Goal: Use online tool/utility: Utilize a website feature to perform a specific function

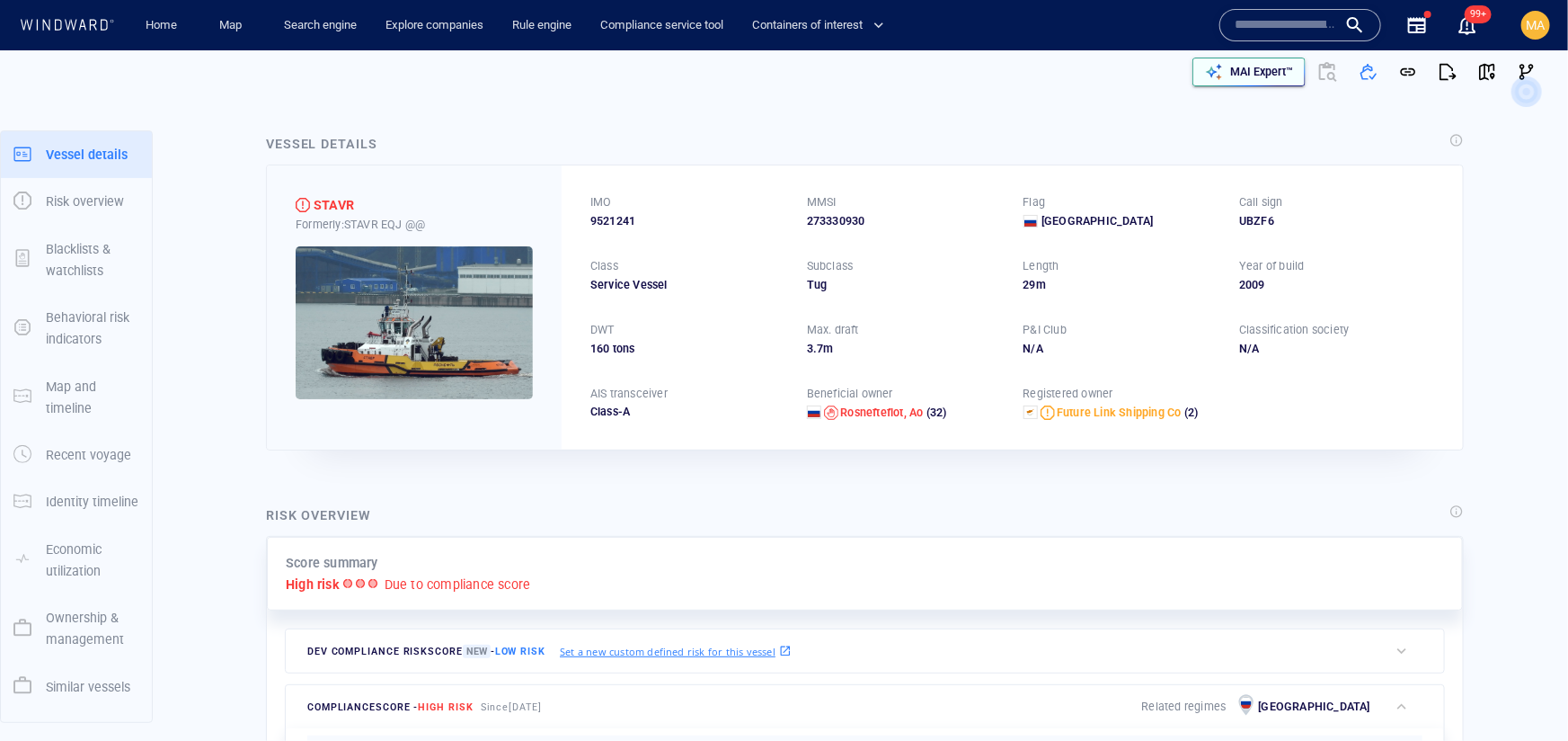
click at [1284, 83] on div "MAI Expert™" at bounding box center [1261, 72] width 70 height 24
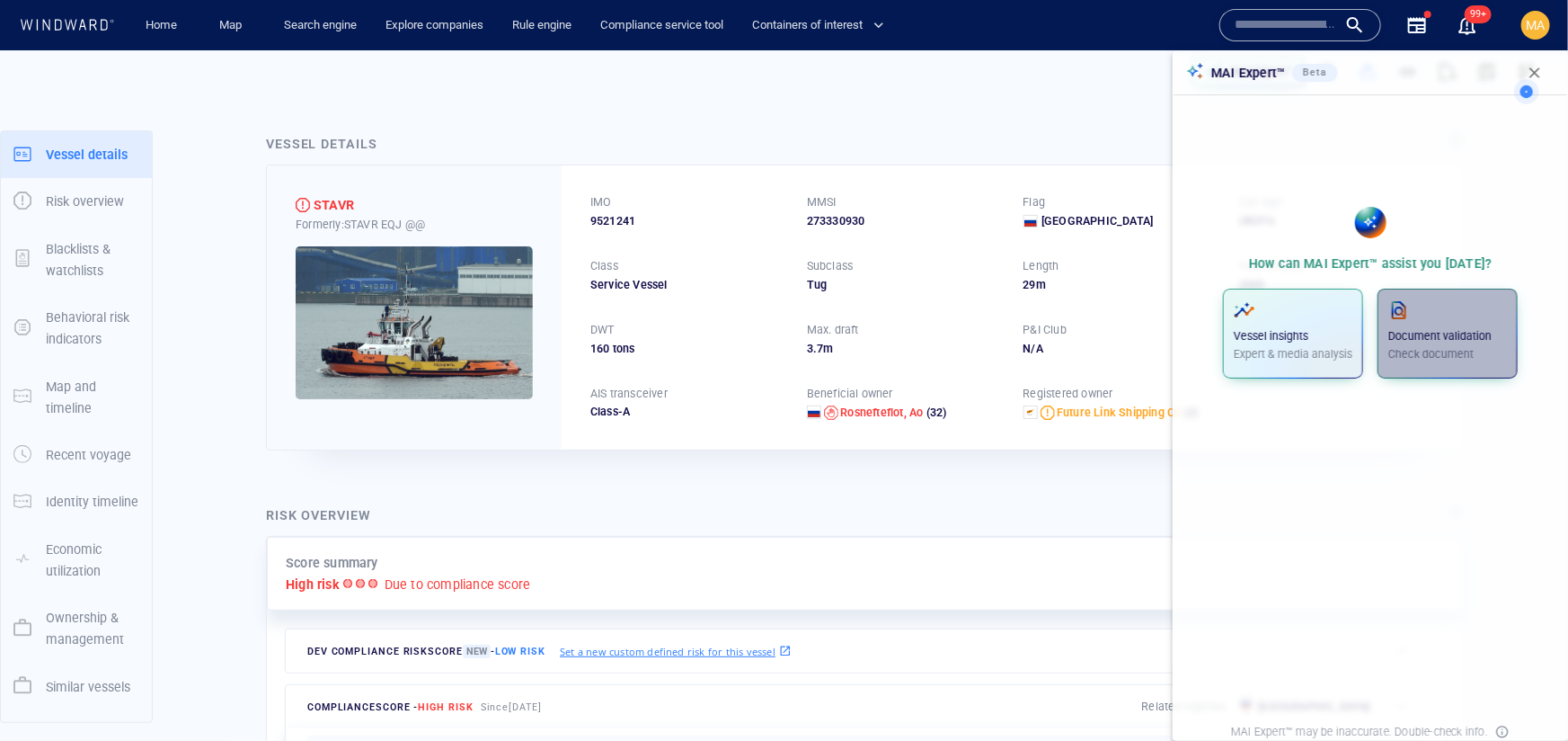
click at [1473, 347] on p "Check document" at bounding box center [1447, 354] width 118 height 16
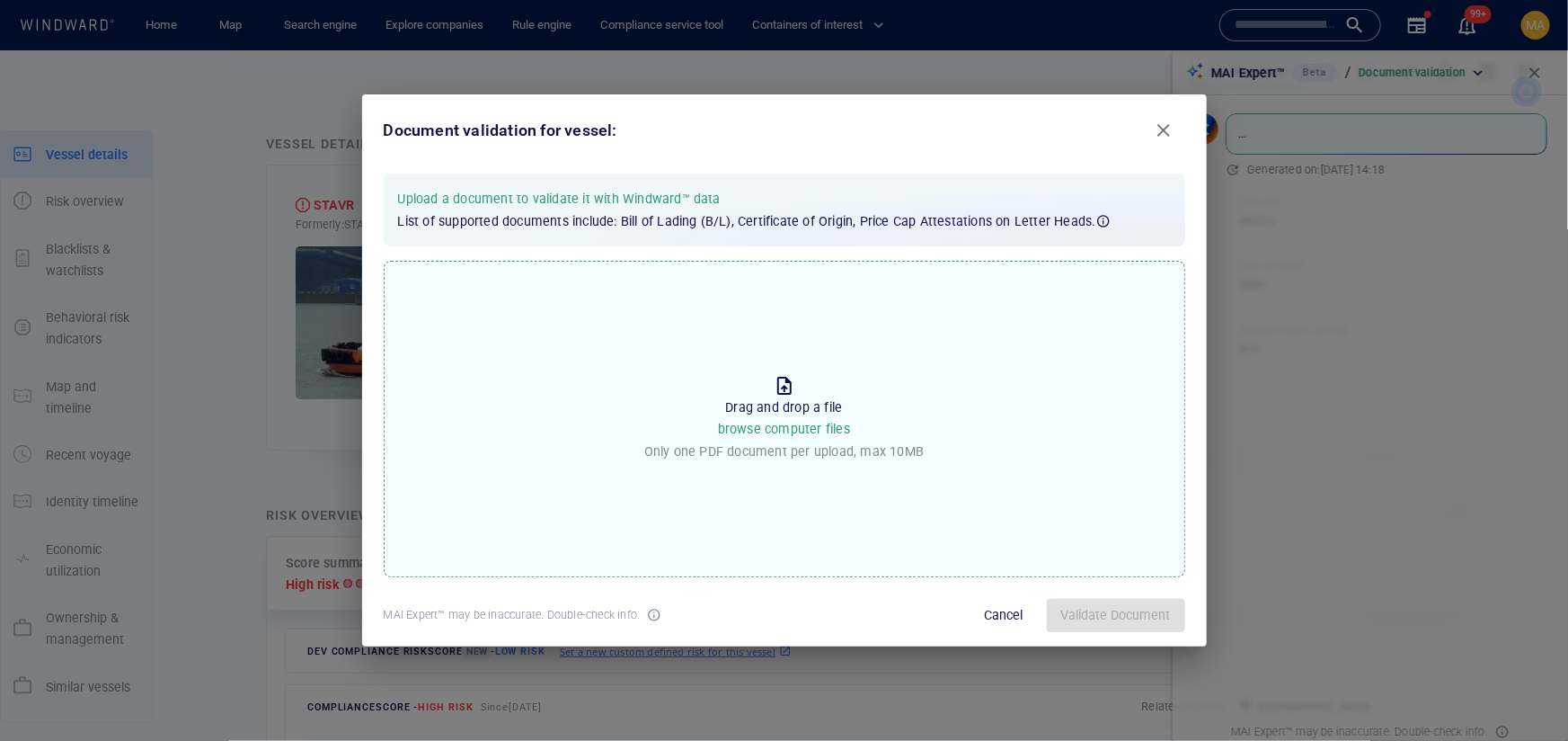
click at [822, 415] on p "Drag and drop a file browse computer files" at bounding box center [784, 418] width 132 height 44
click at [0, 0] on input "Drop the file to proceed Drag and drop a file browse computer files Only one PD…" at bounding box center [0, 0] width 0 height 0
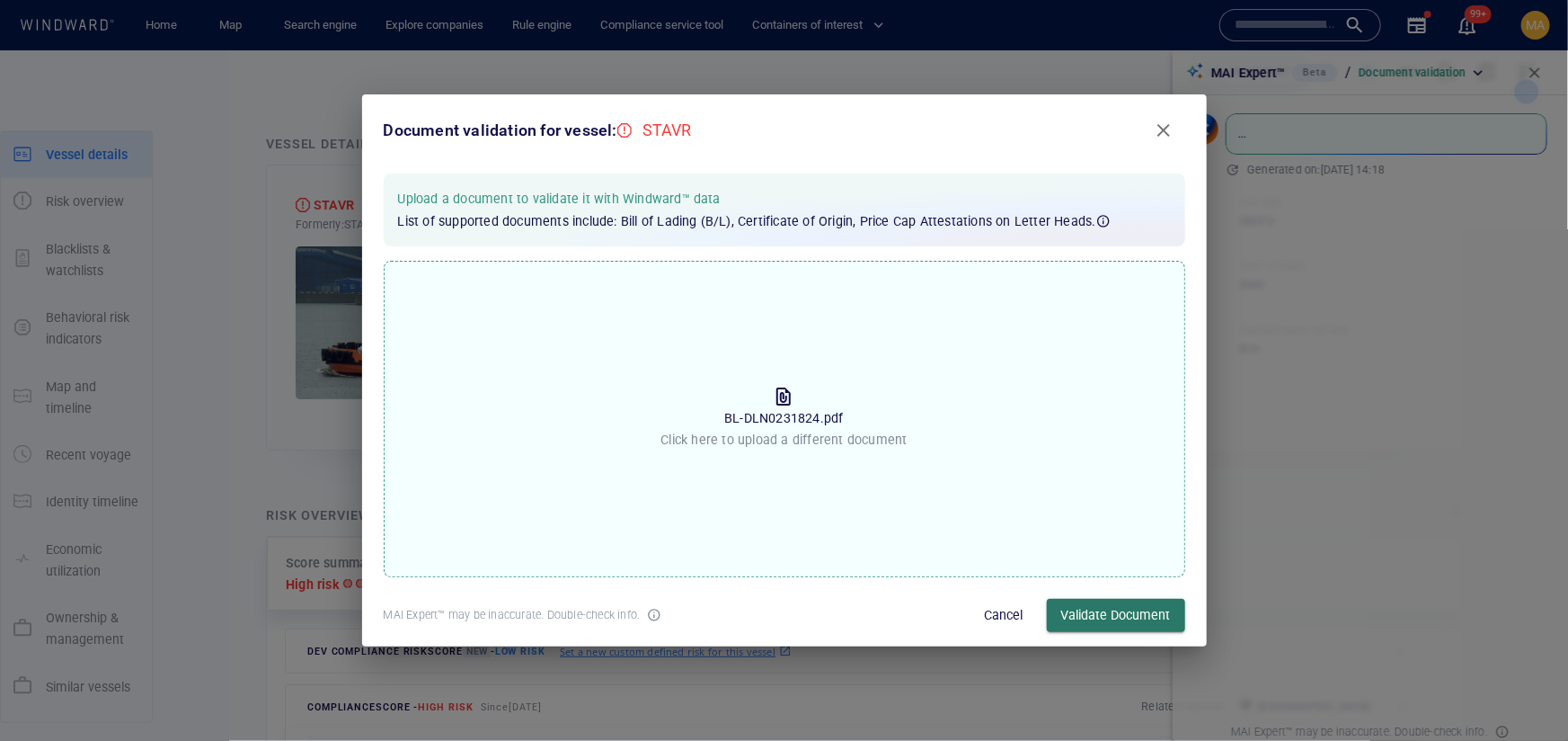
click at [1117, 607] on span "Validate Document" at bounding box center [1115, 615] width 109 height 23
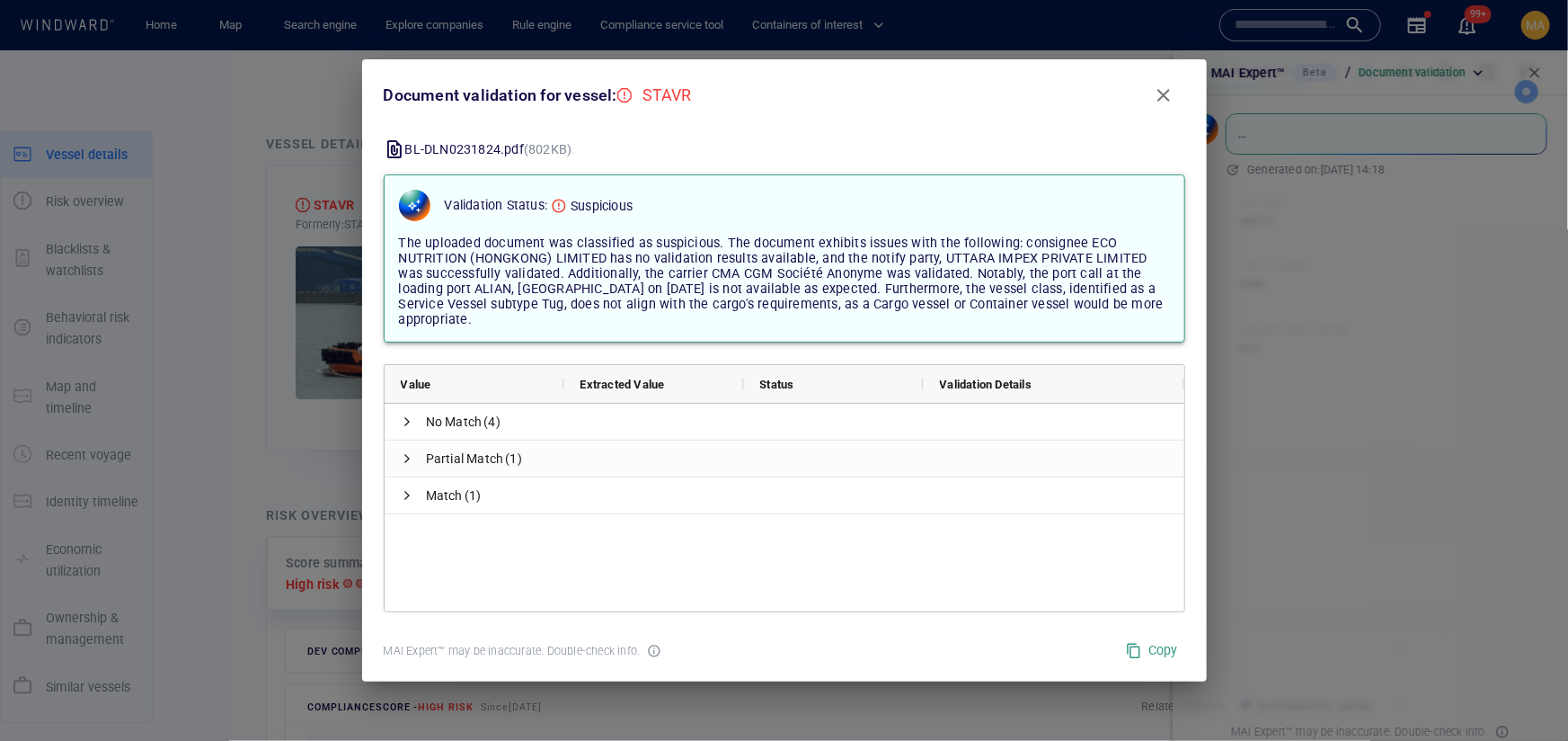
click at [1095, 104] on div "Document validation for vessel: STAVR" at bounding box center [784, 95] width 816 height 57
click at [1161, 98] on span "Close" at bounding box center [1163, 96] width 22 height 22
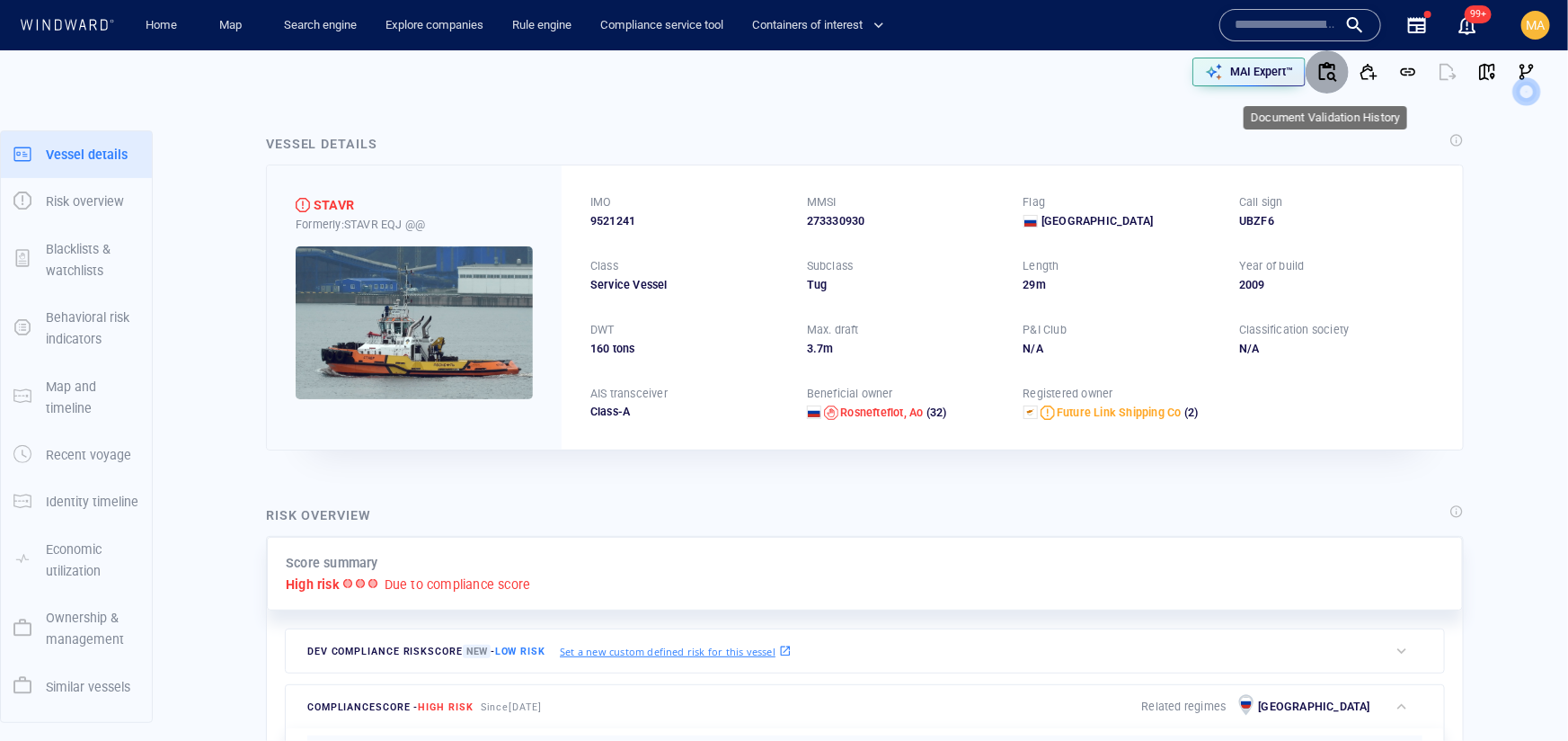
click at [1331, 76] on icon "button" at bounding box center [1327, 72] width 22 height 22
